Goal: Task Accomplishment & Management: Manage account settings

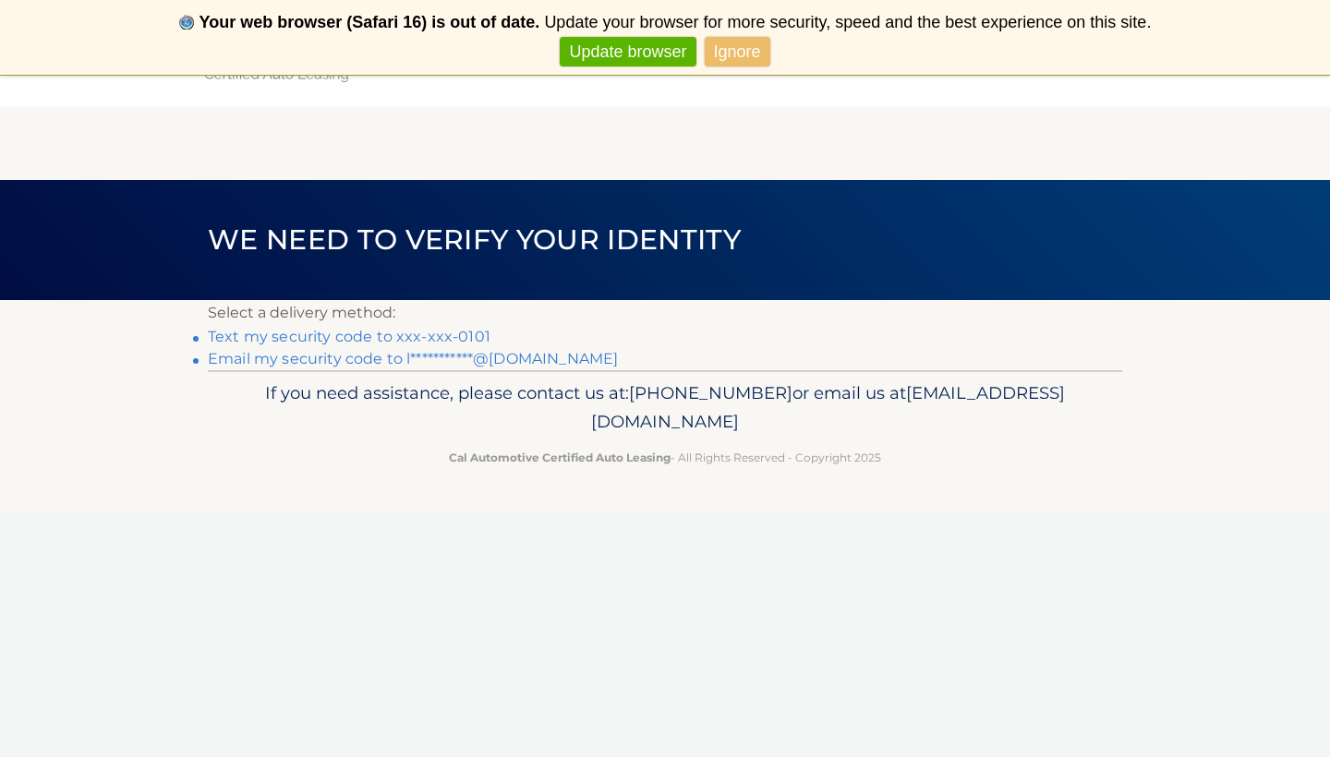
click at [434, 341] on link "Text my security code to xxx-xxx-0101" at bounding box center [349, 337] width 283 height 18
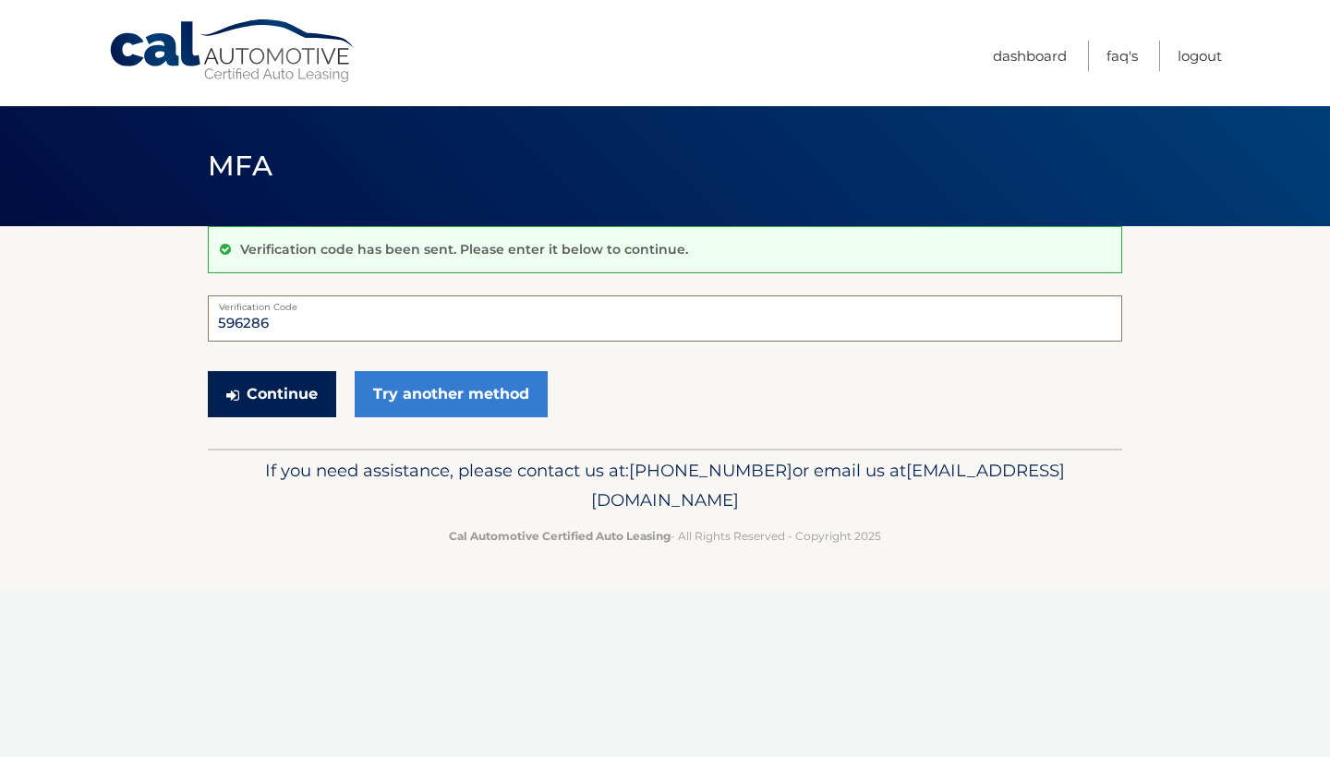
type input "596286"
click at [303, 406] on button "Continue" at bounding box center [272, 394] width 128 height 46
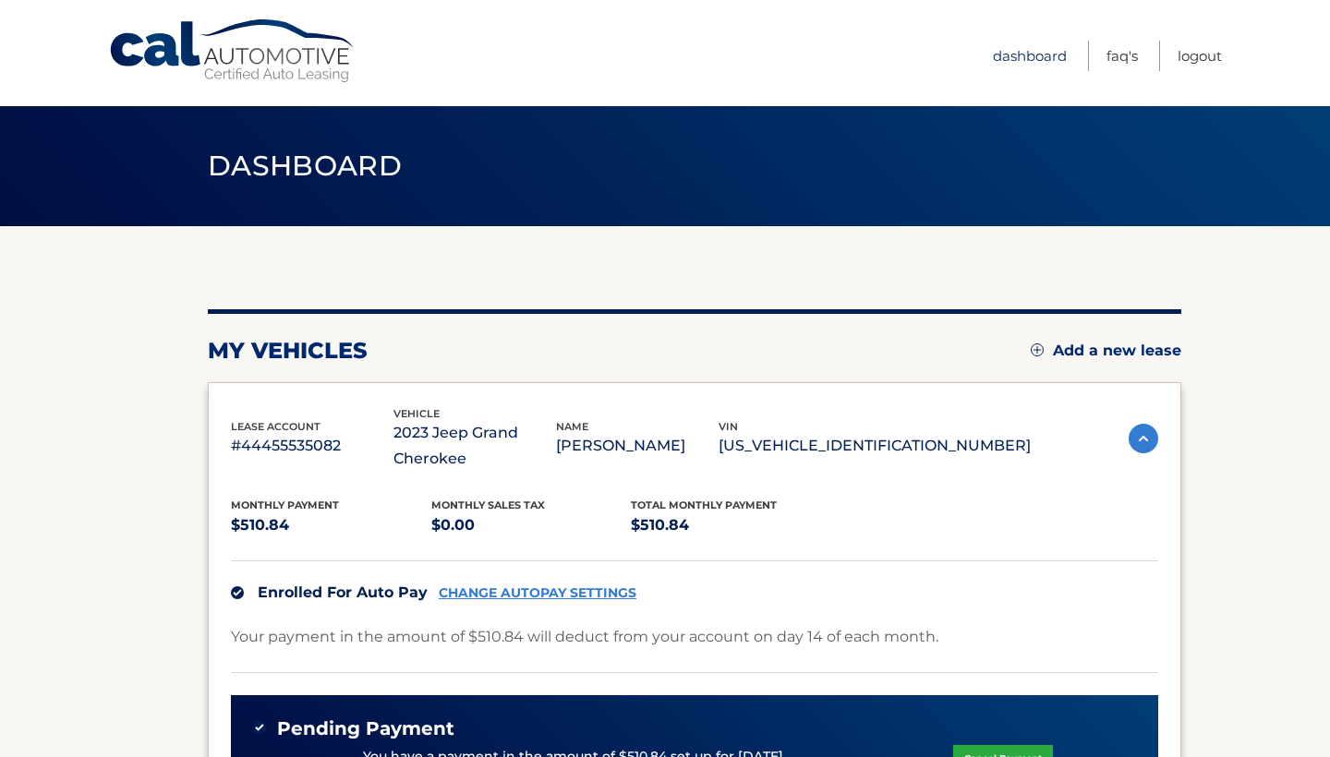
click at [1031, 58] on link "Dashboard" at bounding box center [1030, 56] width 74 height 30
click at [1117, 53] on link "FAQ's" at bounding box center [1122, 56] width 31 height 30
